Goal: Use online tool/utility: Utilize a website feature to perform a specific function

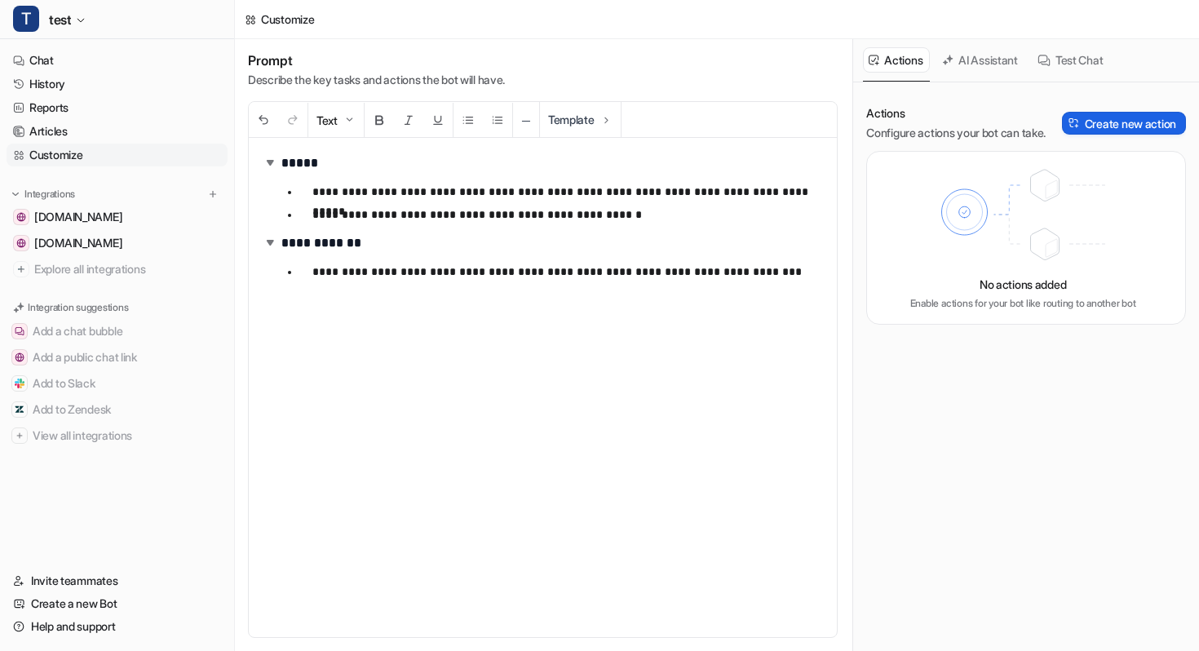
click at [1080, 121] on button "Create new action" at bounding box center [1124, 123] width 124 height 23
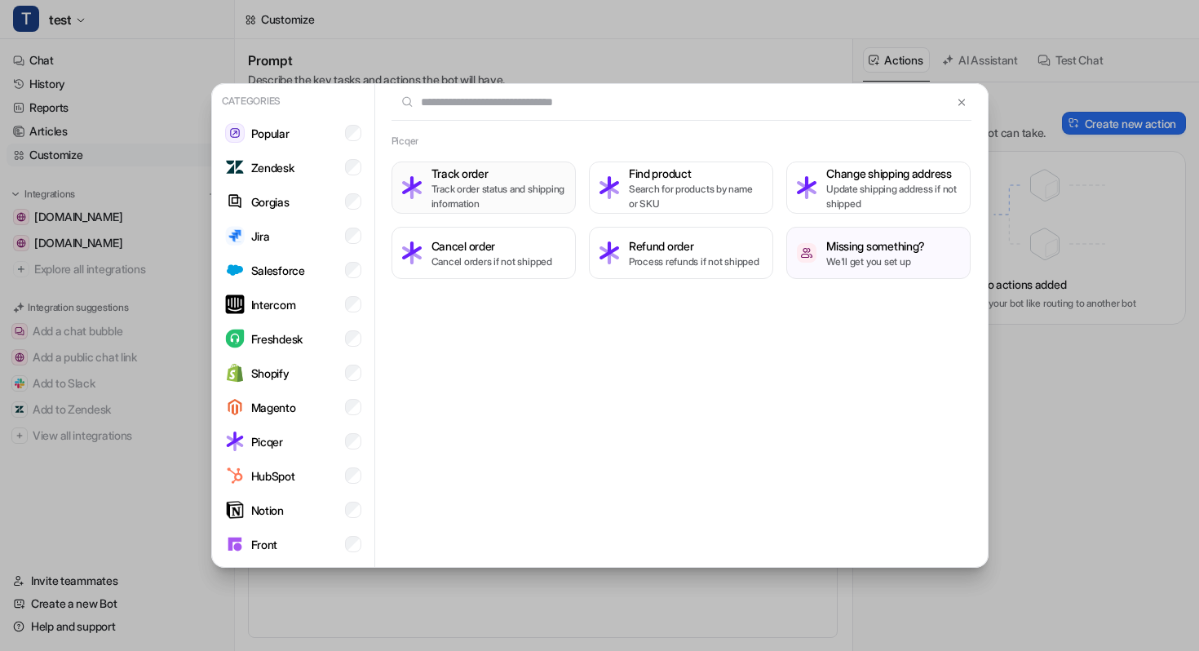
click at [523, 188] on p "Track order status and shipping information" at bounding box center [499, 196] width 134 height 29
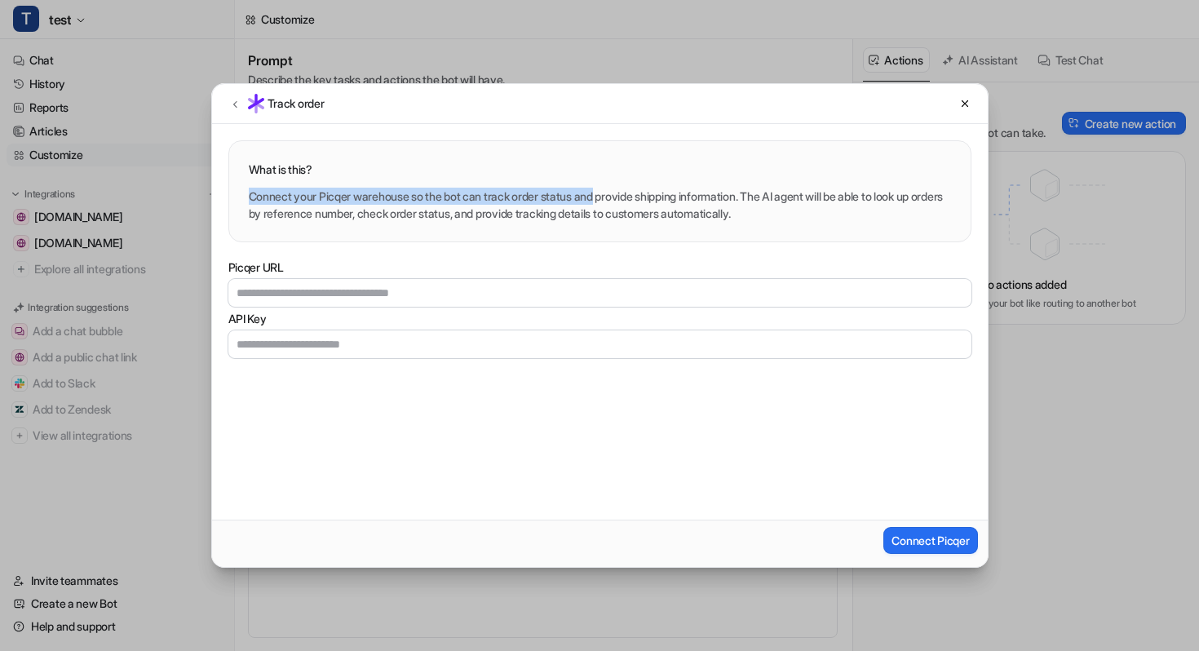
drag, startPoint x: 247, startPoint y: 193, endPoint x: 729, endPoint y: 233, distance: 483.1
click at [726, 233] on div "What is this? Connect your Picqer warehouse so the bot can track order status a…" at bounding box center [600, 191] width 742 height 100
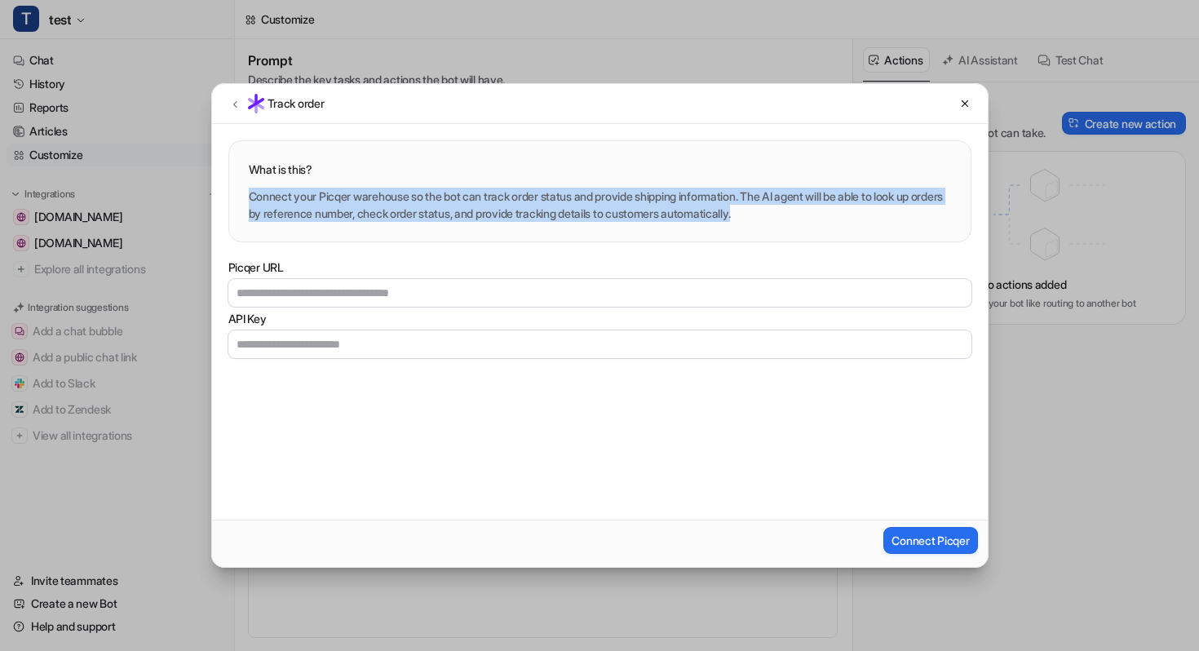
copy div "Connect your Picqer warehouse so the bot can track order status and provide shi…"
click at [225, 107] on button at bounding box center [235, 104] width 20 height 20
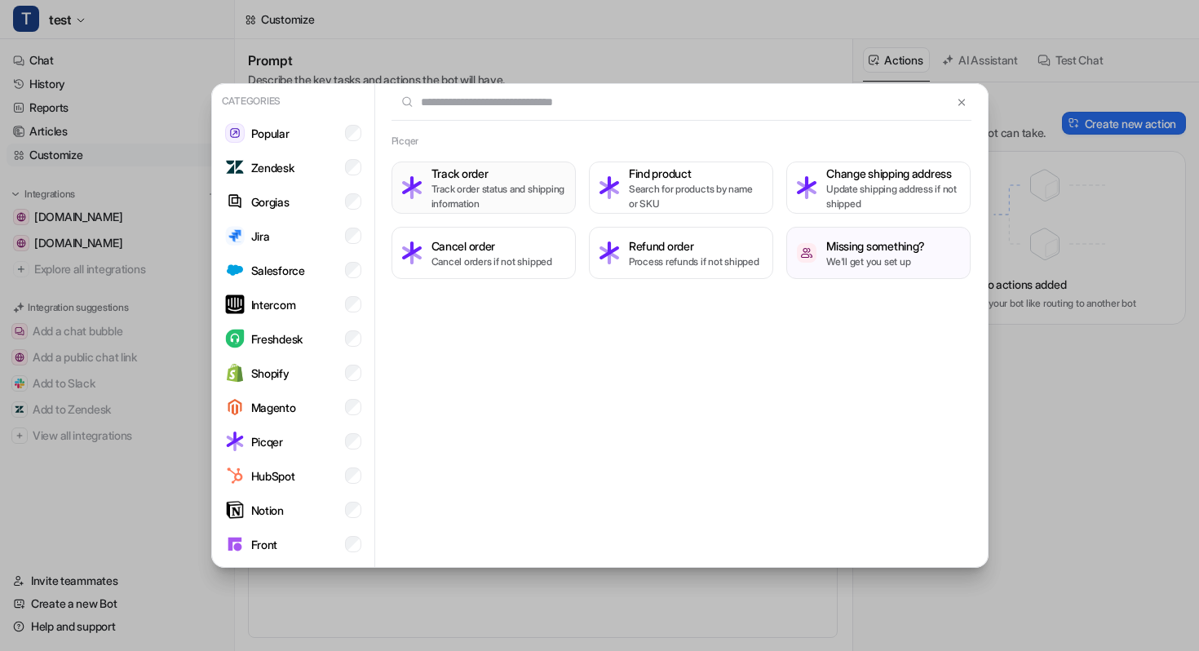
click at [479, 178] on h3 "Track order" at bounding box center [499, 173] width 134 height 17
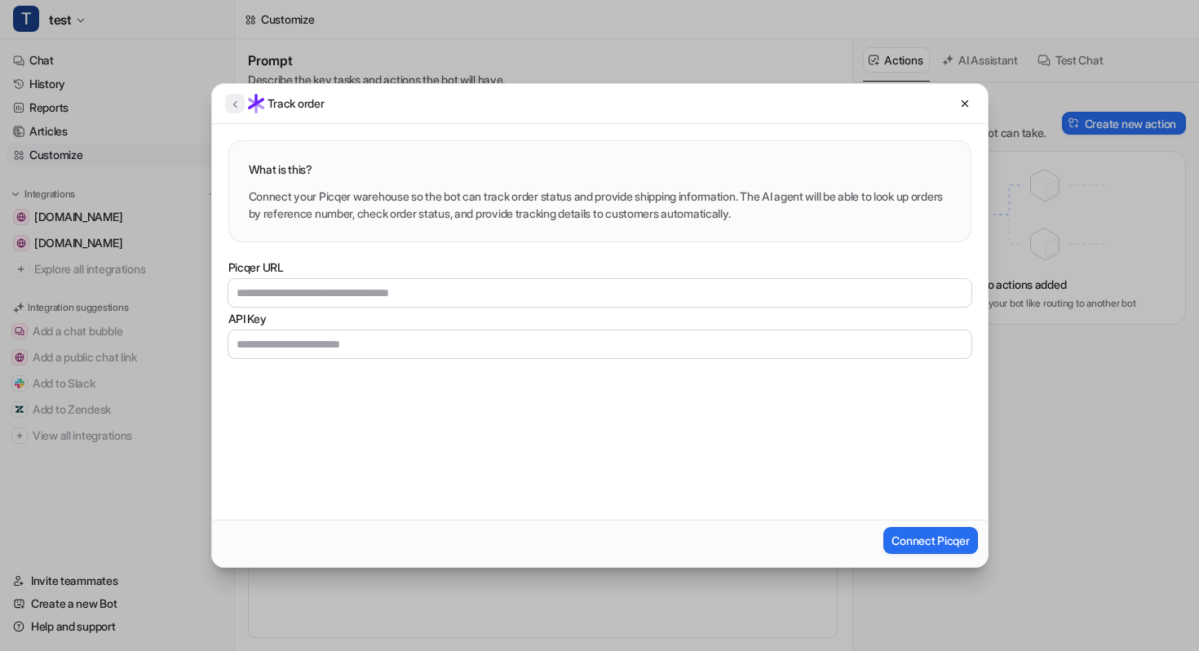
click at [235, 107] on icon at bounding box center [234, 104] width 11 height 12
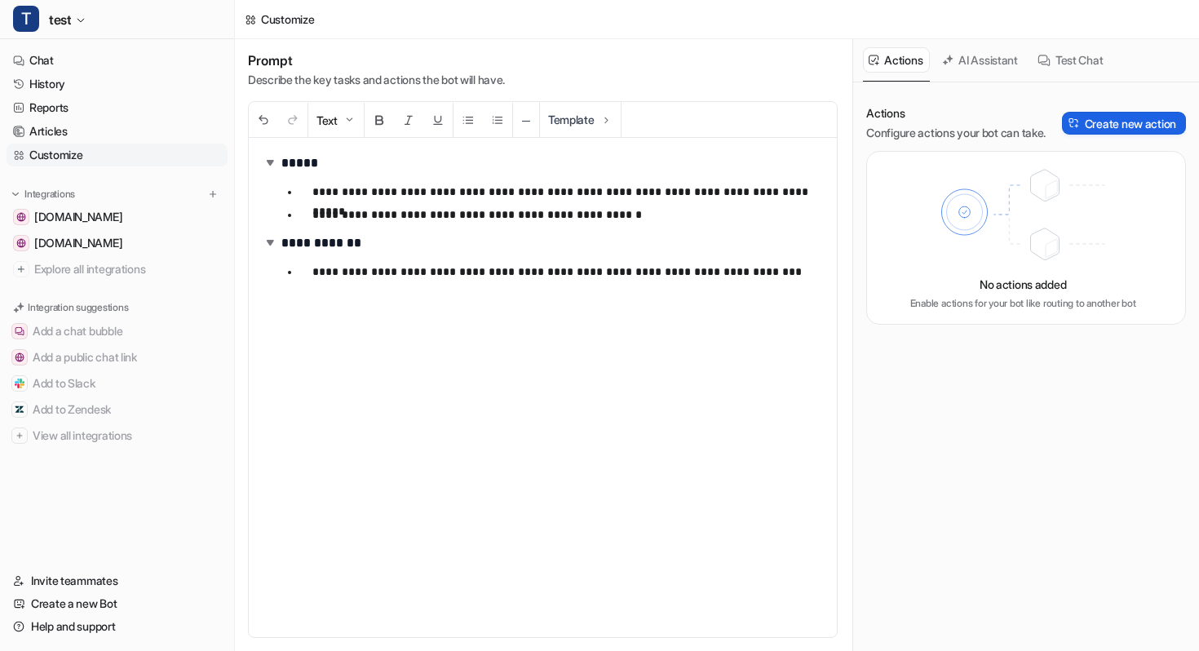
click at [1156, 117] on button "Create new action" at bounding box center [1124, 123] width 124 height 23
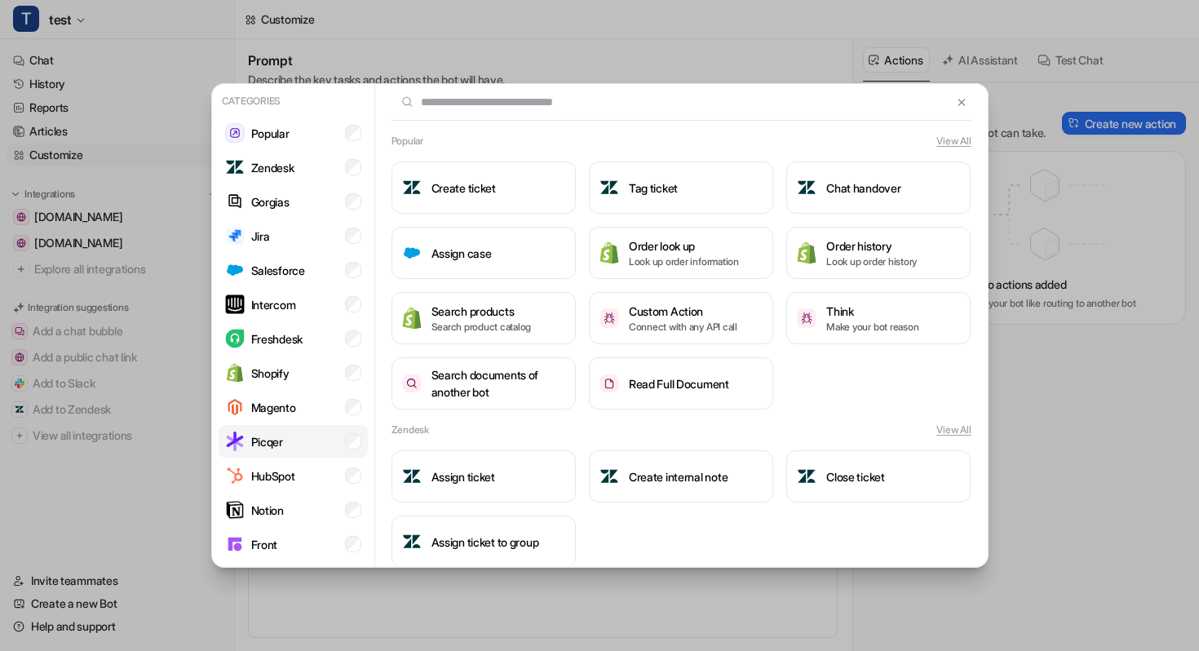
click at [314, 446] on li "Picqer" at bounding box center [293, 441] width 149 height 33
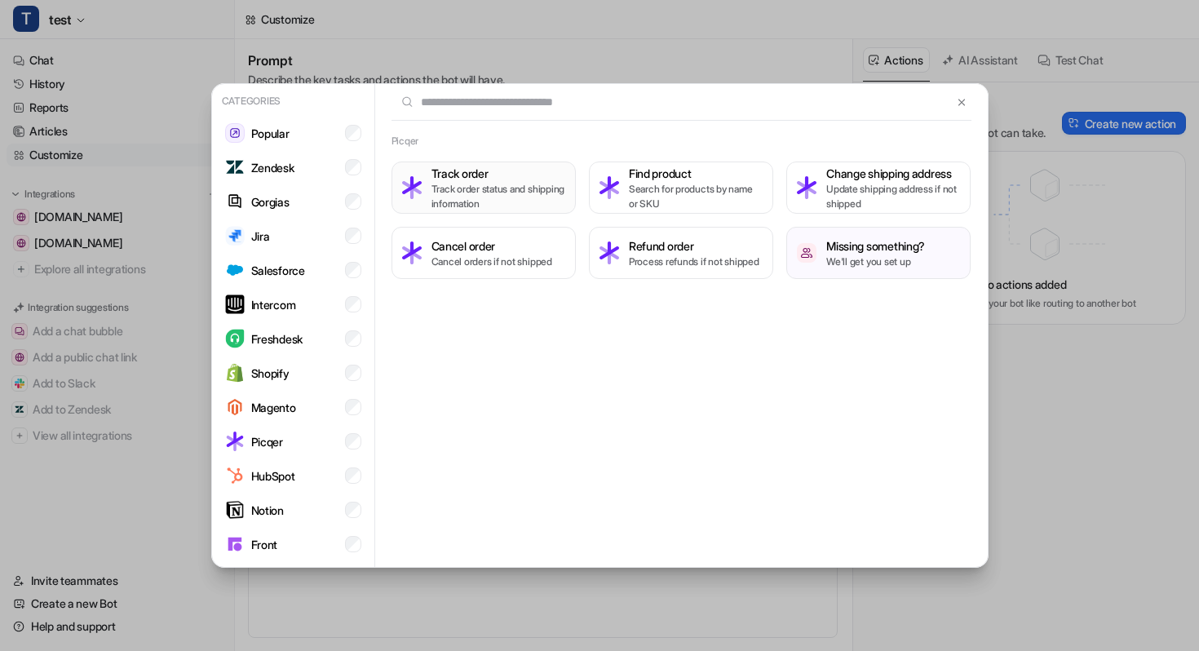
click at [481, 165] on h3 "Track order" at bounding box center [499, 173] width 134 height 17
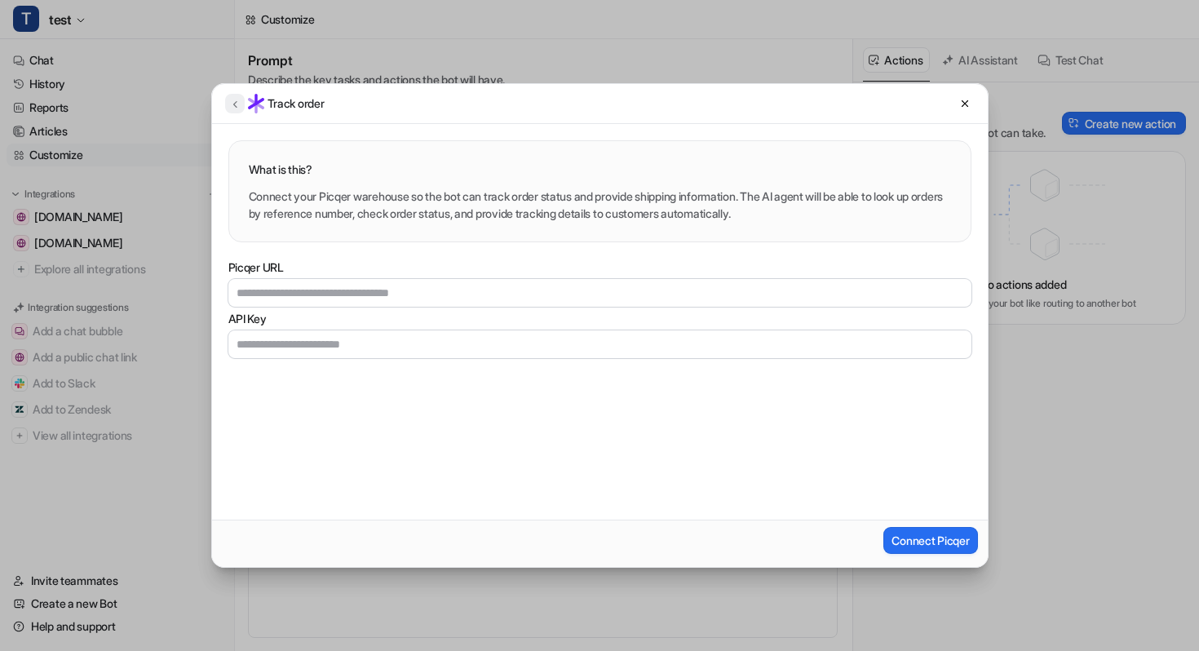
click at [229, 99] on icon at bounding box center [234, 104] width 11 height 12
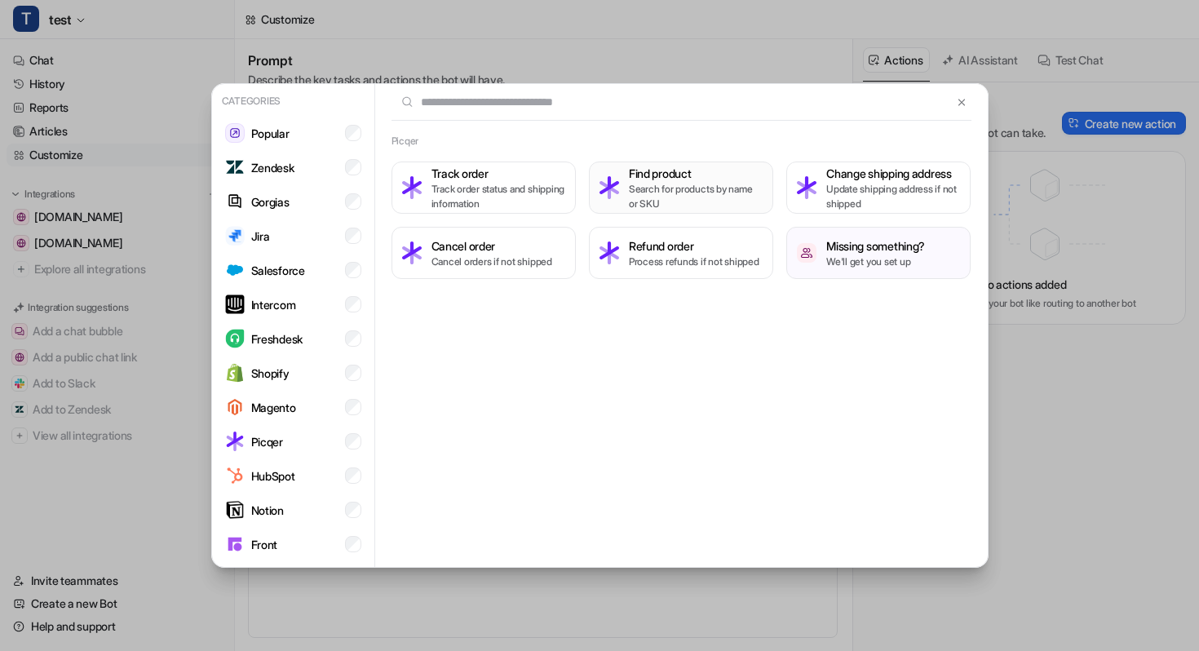
click at [693, 189] on p "Search for products by name or SKU" at bounding box center [696, 196] width 134 height 29
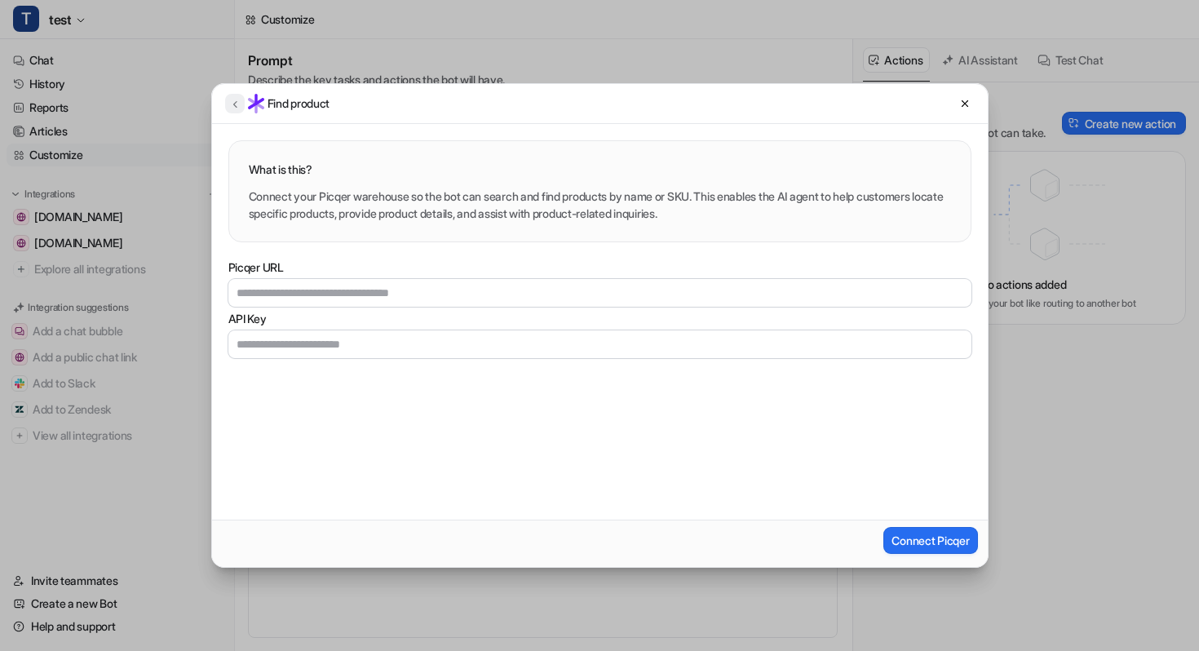
click at [236, 104] on icon at bounding box center [234, 104] width 11 height 12
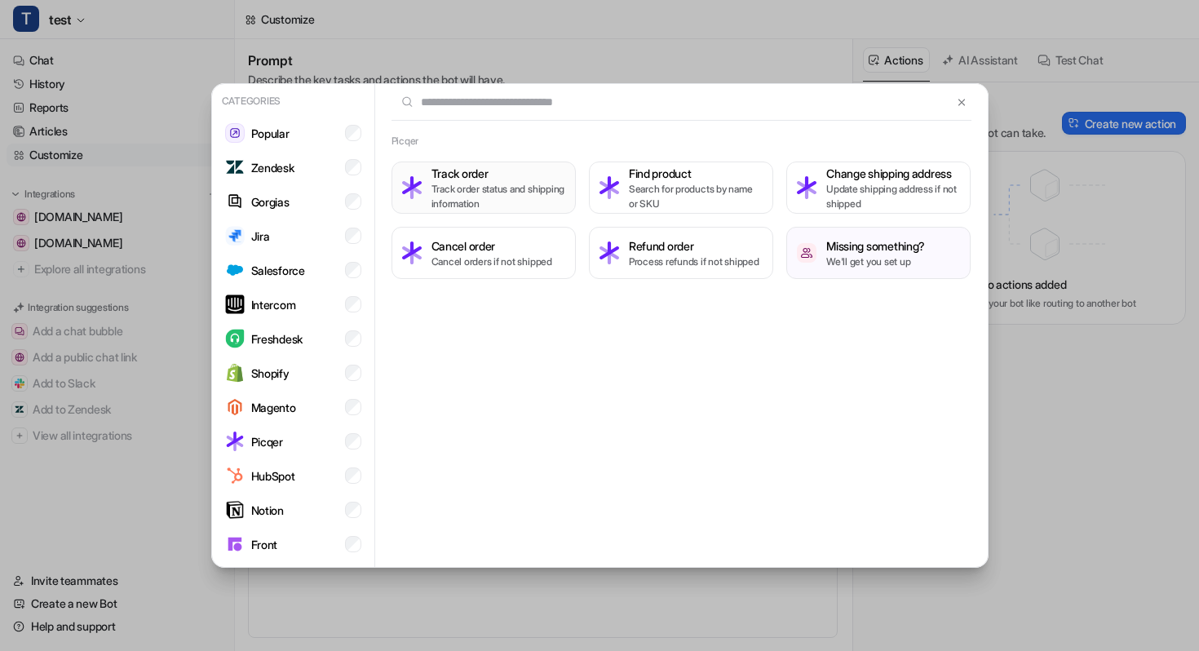
click at [516, 178] on h3 "Track order" at bounding box center [499, 173] width 134 height 17
